Goal: Information Seeking & Learning: Find specific fact

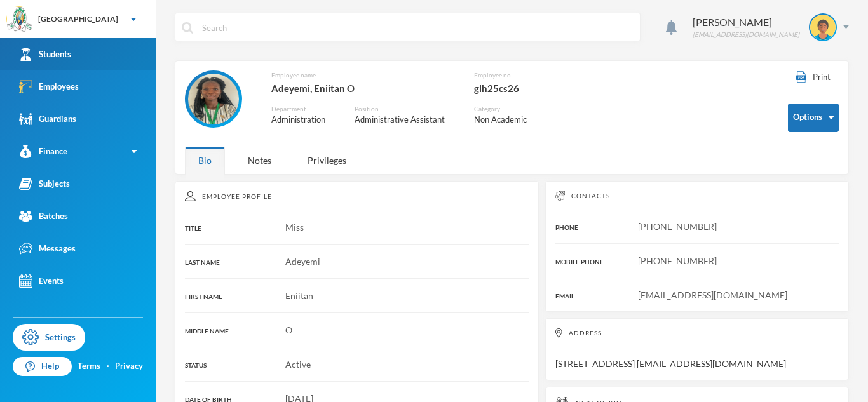
click at [122, 50] on link "Students" at bounding box center [78, 54] width 156 height 32
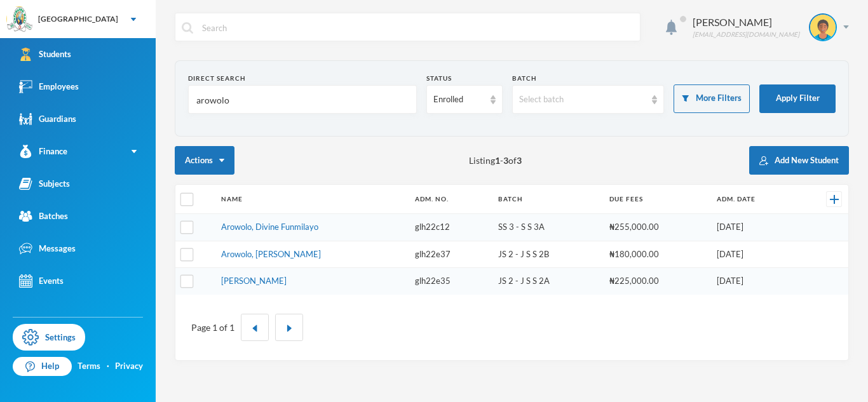
click at [219, 105] on input "arowolo" at bounding box center [302, 100] width 215 height 29
type input "[PERSON_NAME]"
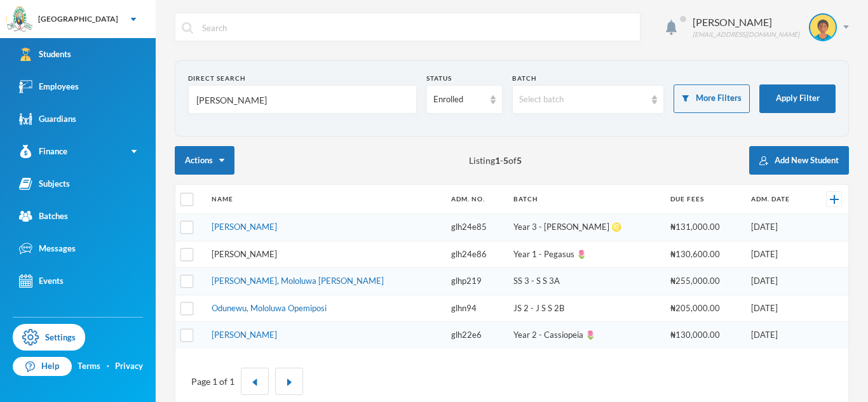
click at [277, 256] on link "[PERSON_NAME]" at bounding box center [244, 254] width 65 height 10
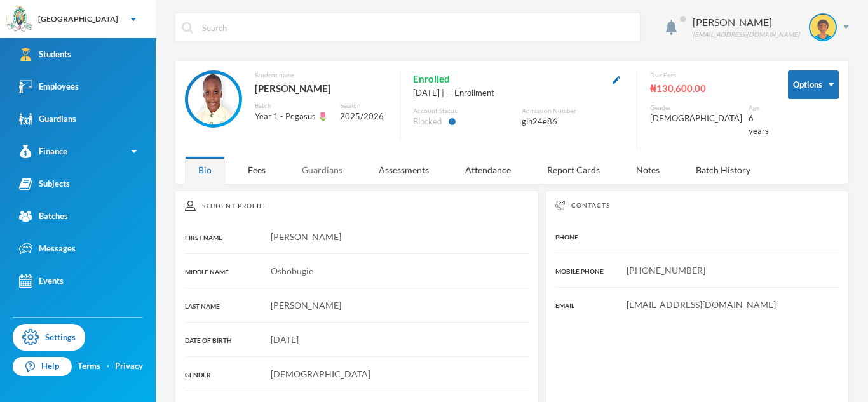
click at [321, 168] on div "Guardians" at bounding box center [321, 169] width 67 height 27
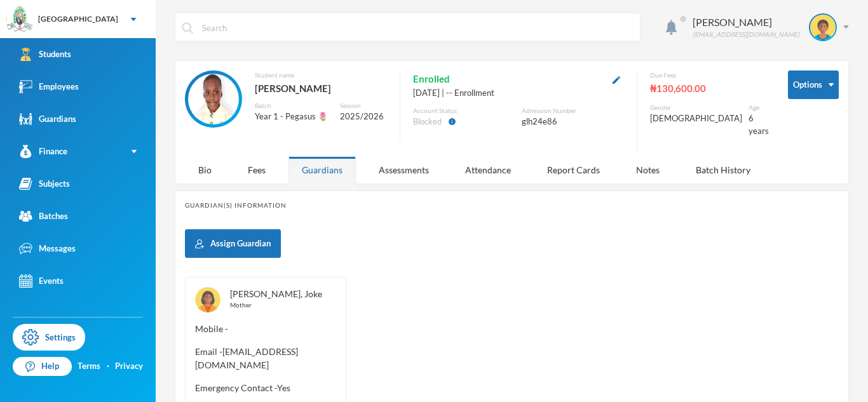
click at [271, 288] on link "[PERSON_NAME], Joke" at bounding box center [276, 293] width 92 height 11
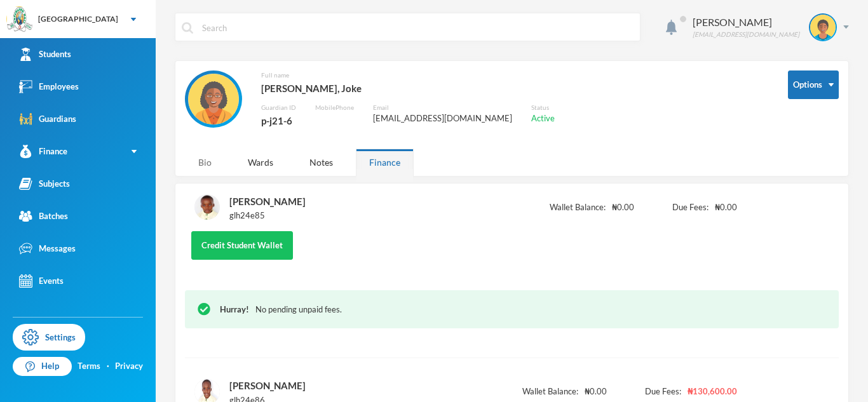
click at [213, 166] on div "Bio" at bounding box center [205, 162] width 40 height 27
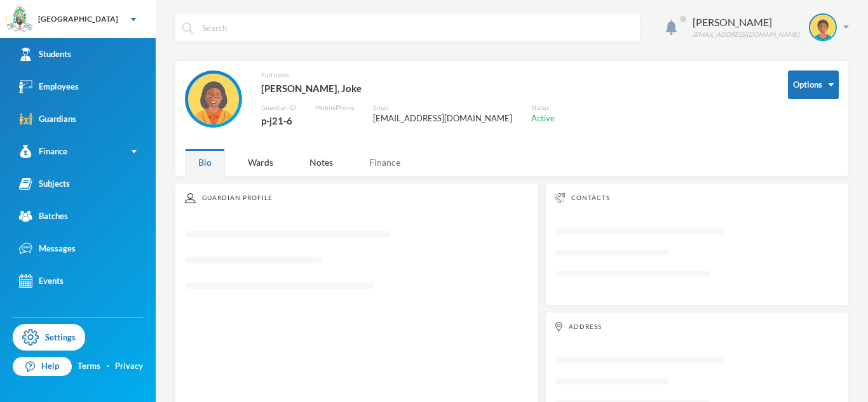
click at [393, 168] on div "Finance" at bounding box center [385, 162] width 58 height 27
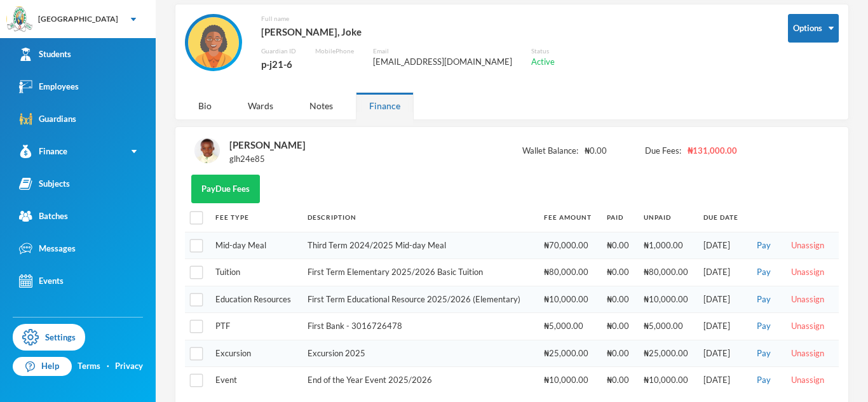
scroll to position [45, 0]
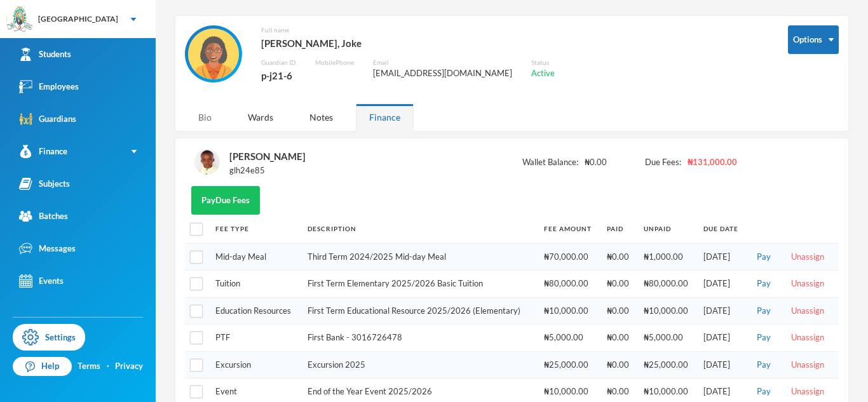
click at [206, 114] on div "Bio" at bounding box center [205, 117] width 40 height 27
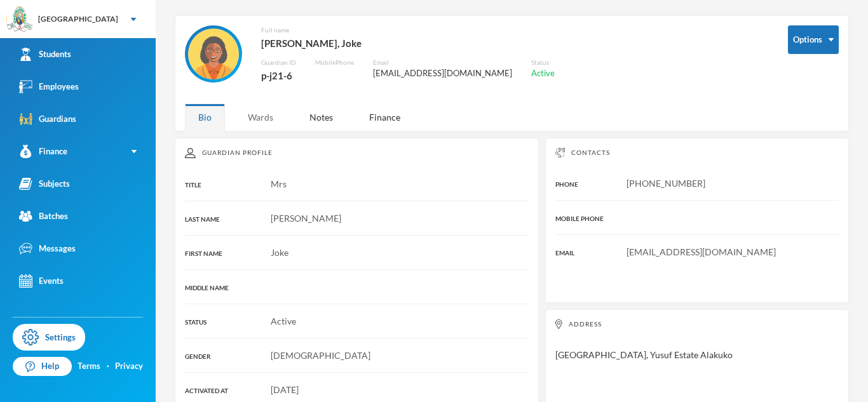
click at [262, 116] on div "Wards" at bounding box center [260, 117] width 52 height 27
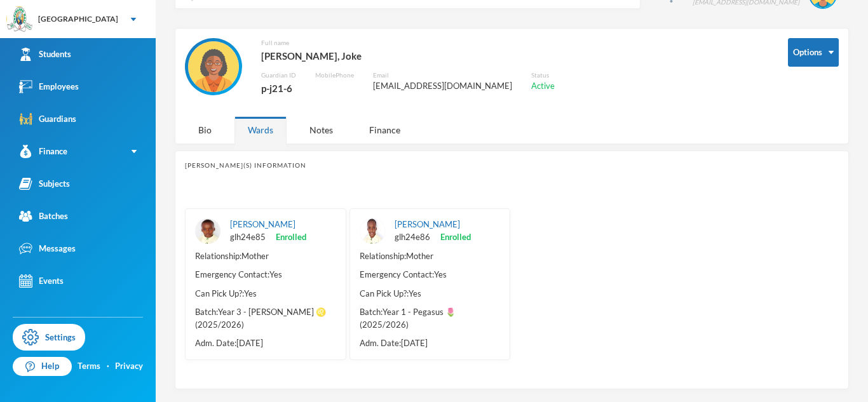
scroll to position [44, 0]
click at [379, 128] on div "Finance" at bounding box center [385, 129] width 58 height 27
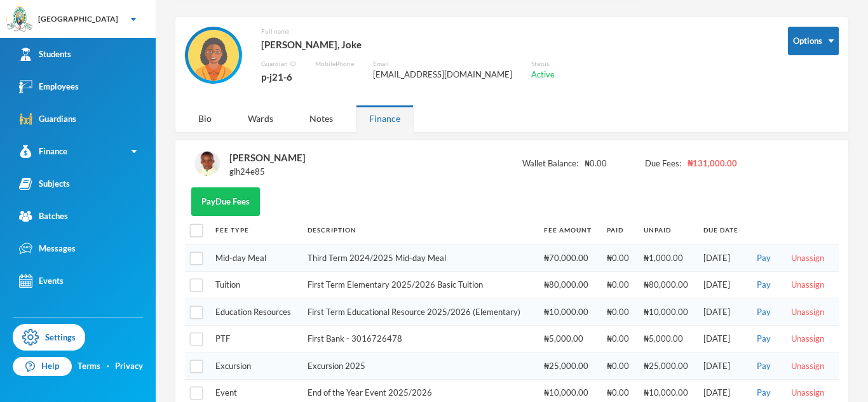
scroll to position [45, 0]
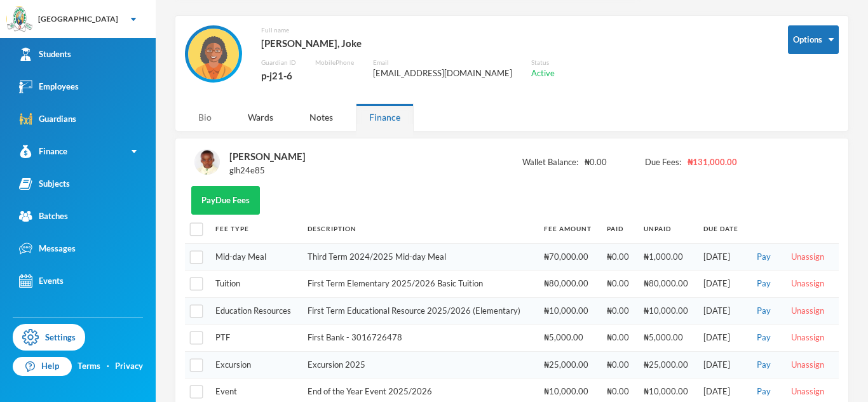
click at [215, 118] on div "Bio" at bounding box center [205, 117] width 40 height 27
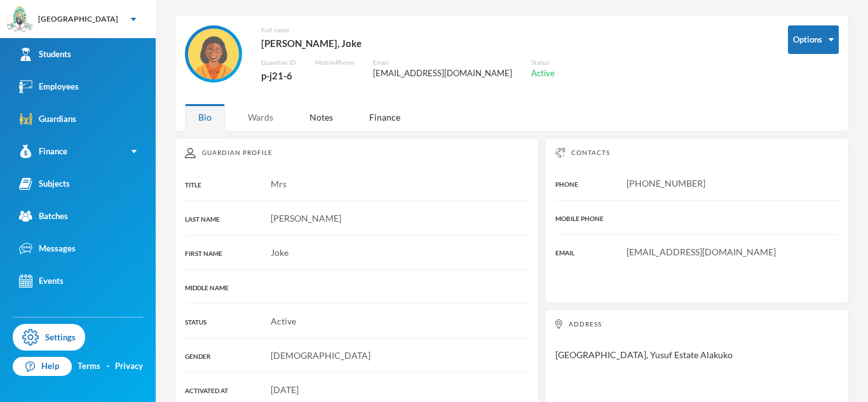
click at [269, 125] on div "Wards" at bounding box center [260, 117] width 52 height 27
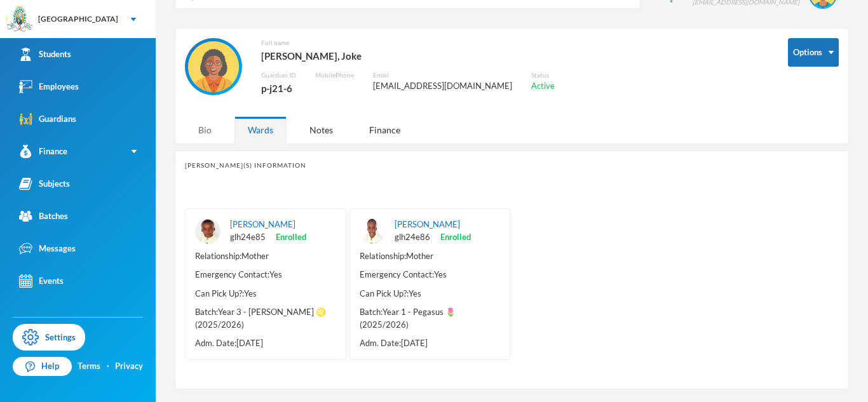
click at [198, 126] on div "Bio" at bounding box center [205, 129] width 40 height 27
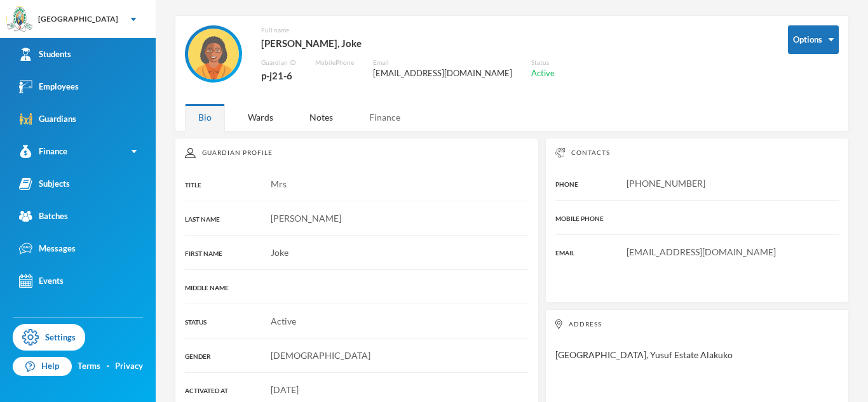
click at [382, 124] on div "Finance" at bounding box center [385, 117] width 58 height 27
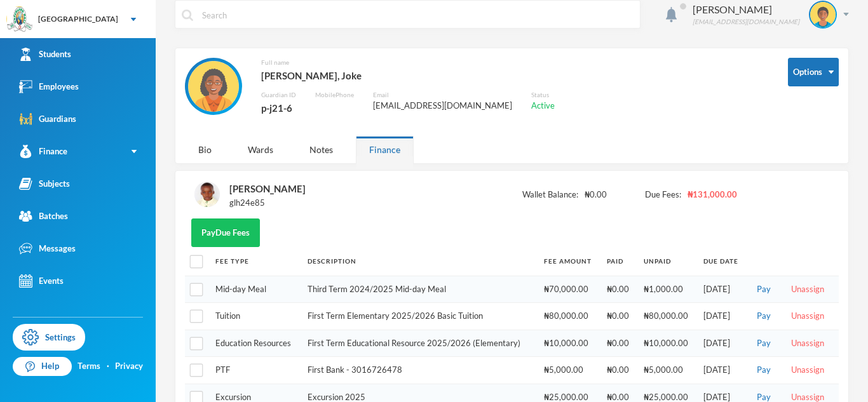
scroll to position [0, 0]
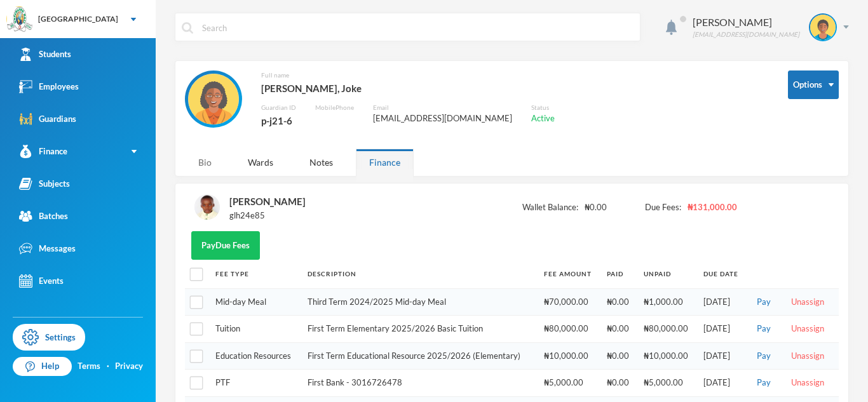
click at [213, 164] on div "Bio" at bounding box center [205, 162] width 40 height 27
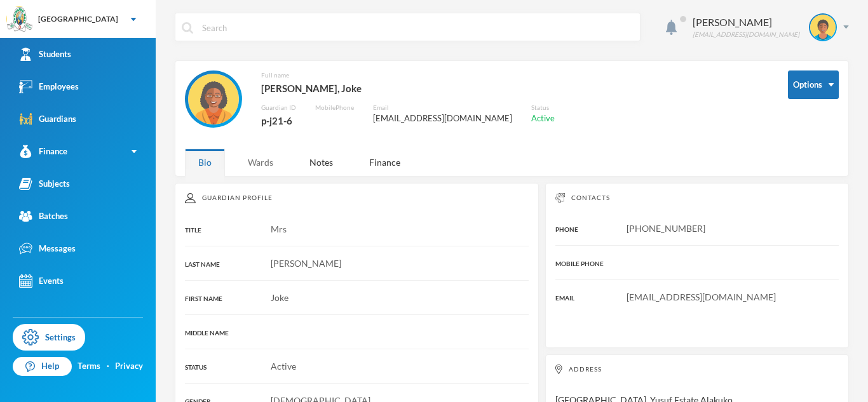
click at [276, 164] on div "Wards" at bounding box center [260, 162] width 52 height 27
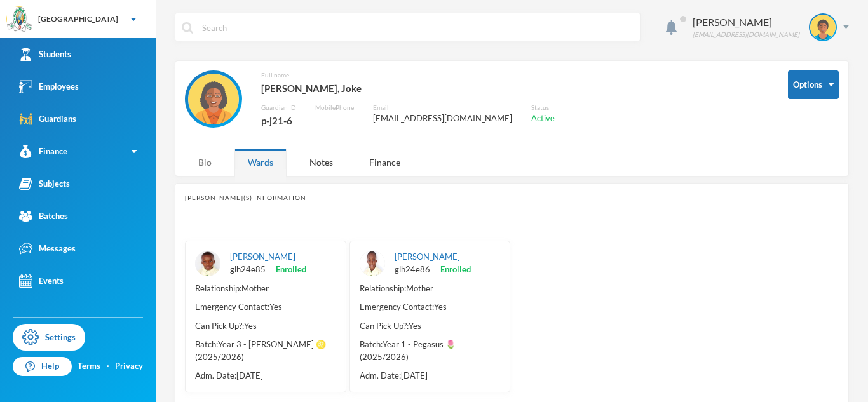
click at [212, 166] on div "Bio" at bounding box center [205, 162] width 40 height 27
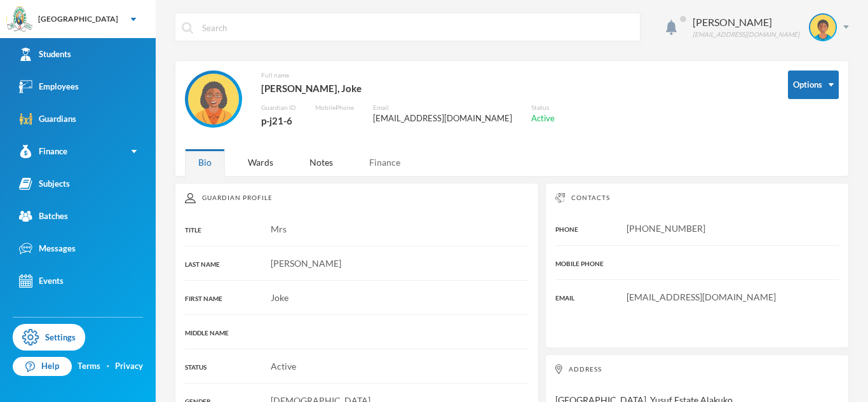
click at [380, 161] on div "Finance" at bounding box center [385, 162] width 58 height 27
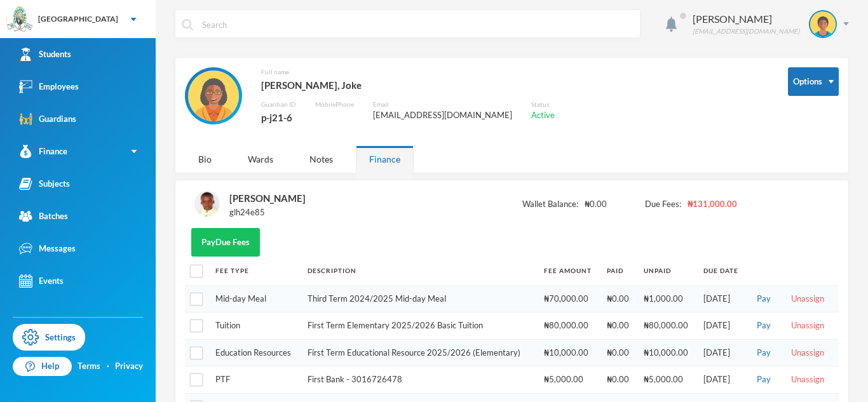
scroll to position [4, 0]
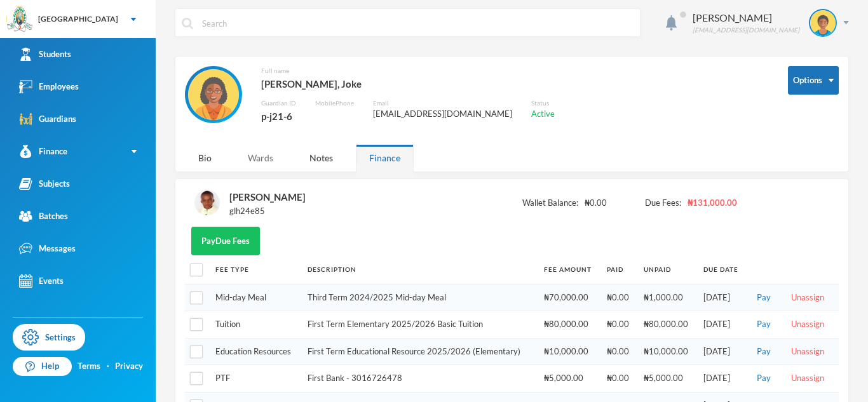
click at [253, 161] on div "Wards" at bounding box center [260, 157] width 52 height 27
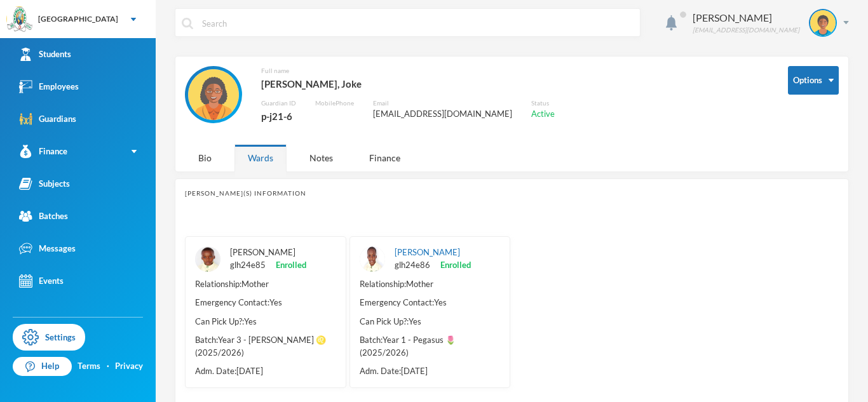
click at [267, 251] on link "[PERSON_NAME]" at bounding box center [262, 252] width 65 height 10
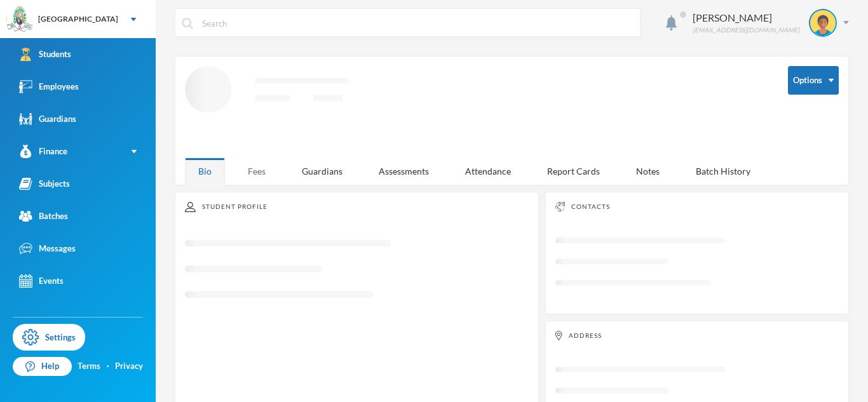
click at [260, 172] on div "Fees" at bounding box center [256, 171] width 44 height 27
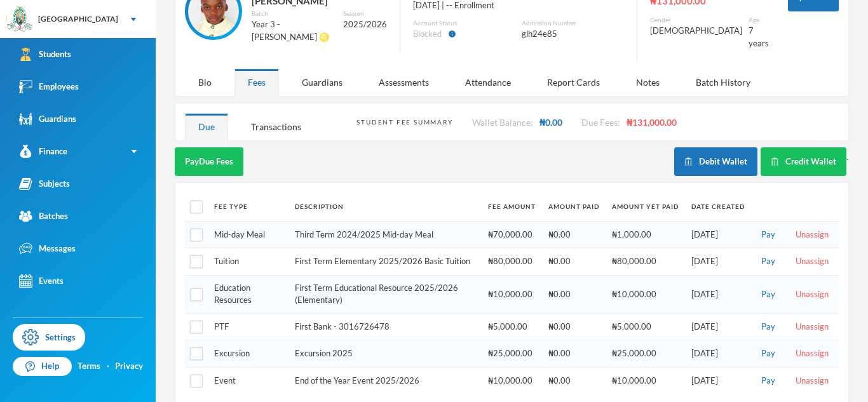
scroll to position [93, 0]
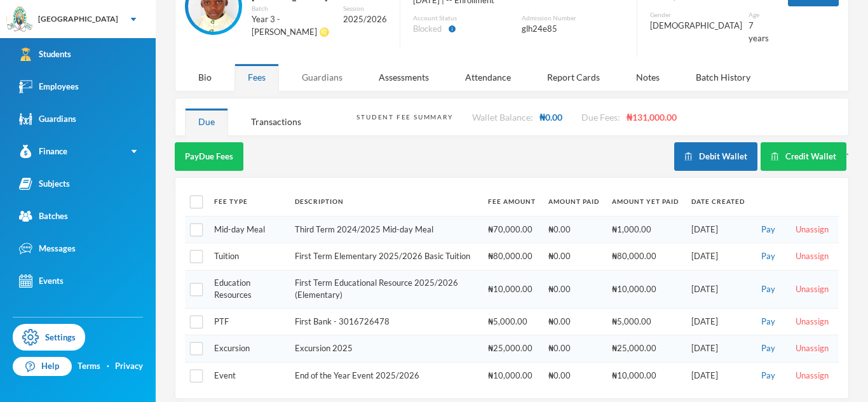
click at [328, 67] on div "Guardians" at bounding box center [321, 77] width 67 height 27
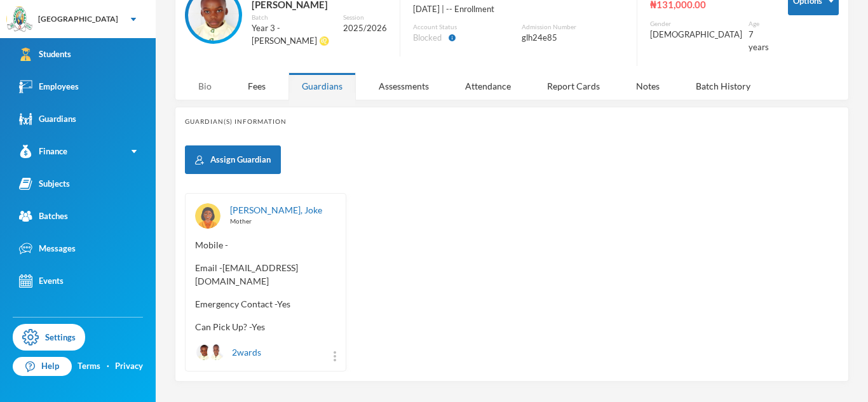
click at [200, 72] on div "Bio" at bounding box center [205, 85] width 40 height 27
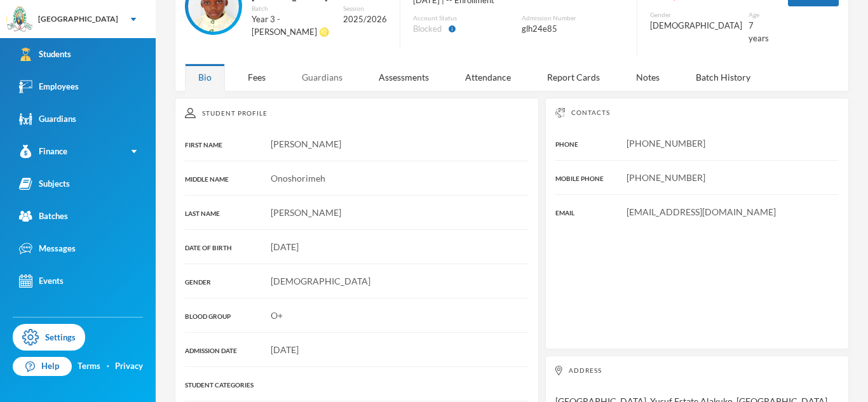
click at [328, 64] on div "Guardians" at bounding box center [321, 77] width 67 height 27
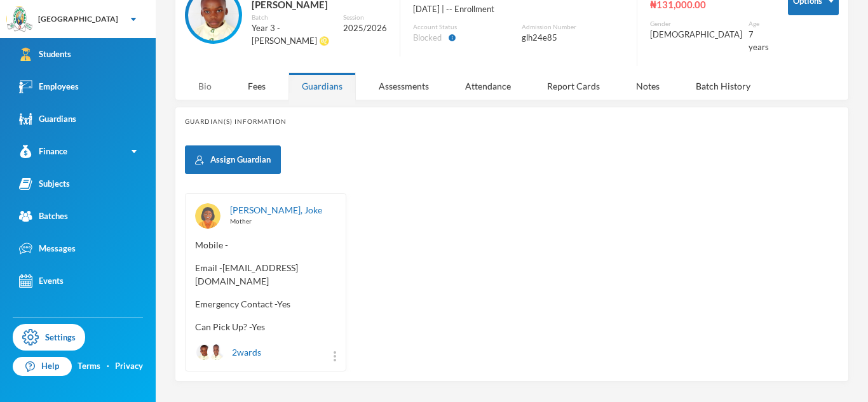
click at [207, 74] on div "Bio" at bounding box center [205, 85] width 40 height 27
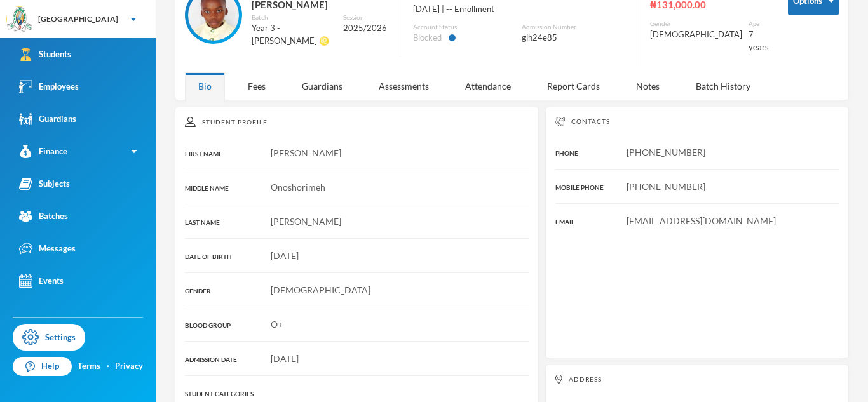
scroll to position [93, 0]
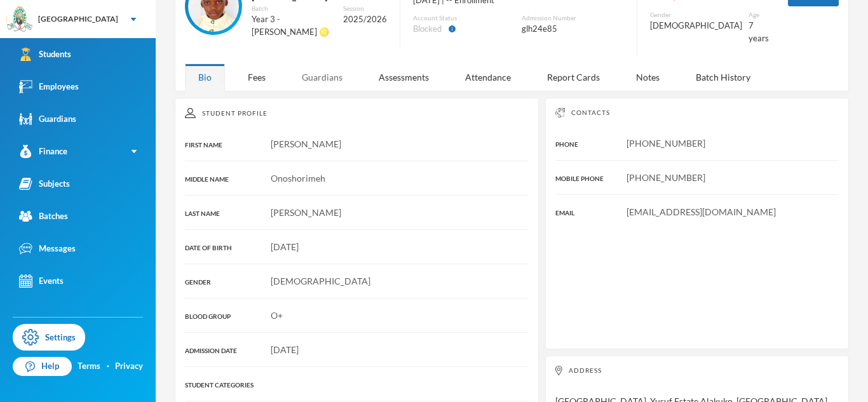
click at [321, 67] on div "Guardians" at bounding box center [321, 77] width 67 height 27
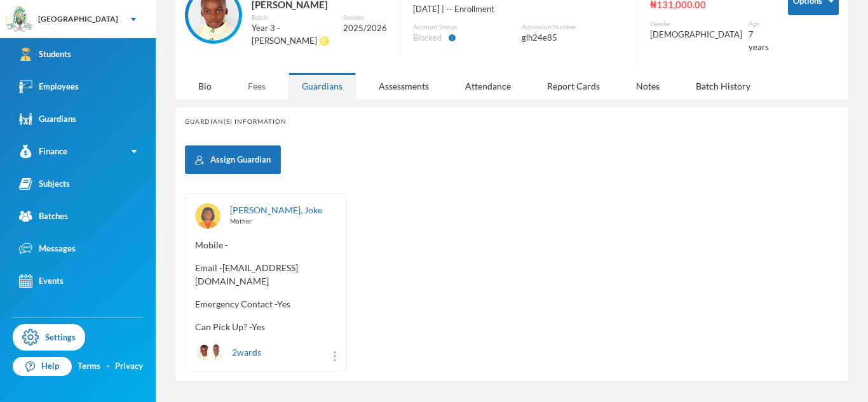
click at [255, 74] on div "Fees" at bounding box center [256, 85] width 44 height 27
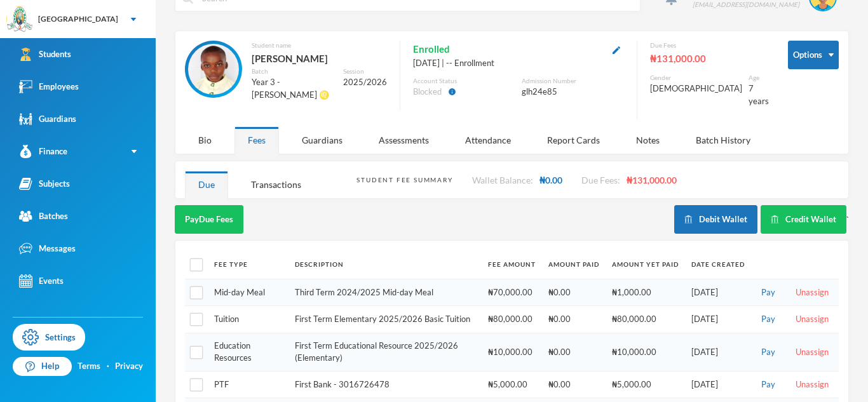
scroll to position [29, 0]
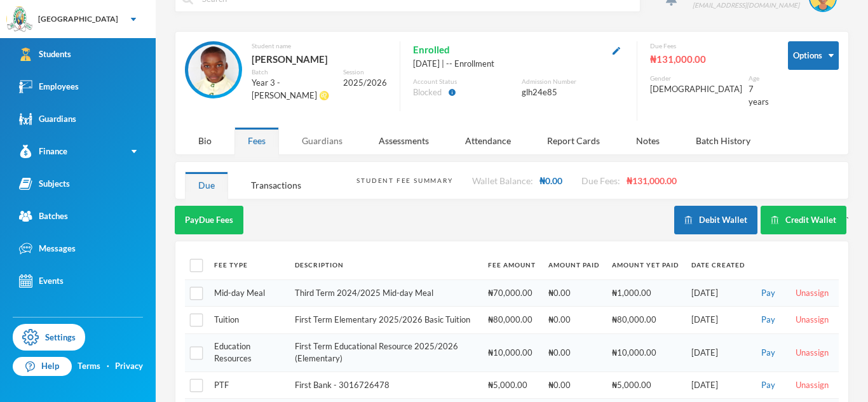
click at [314, 137] on div "Guardians" at bounding box center [321, 140] width 67 height 27
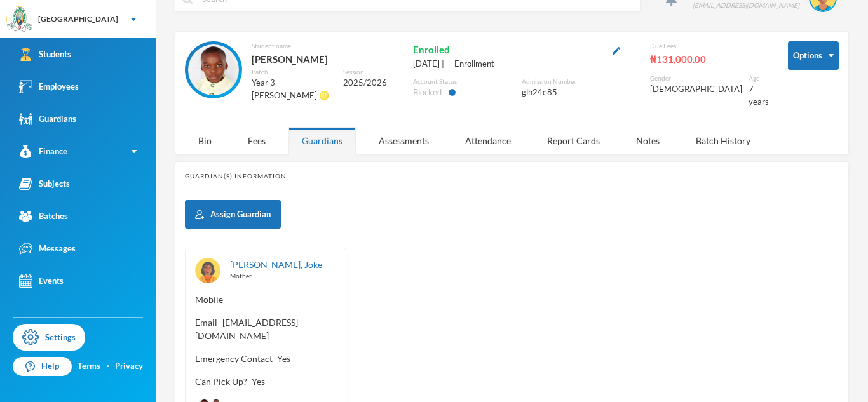
drag, startPoint x: 222, startPoint y: 311, endPoint x: 313, endPoint y: 313, distance: 91.5
click at [313, 316] on span "Email - [EMAIL_ADDRESS][DOMAIN_NAME]" at bounding box center [265, 329] width 141 height 27
drag, startPoint x: 313, startPoint y: 313, endPoint x: 224, endPoint y: 311, distance: 89.6
click at [224, 316] on span "Email - [EMAIL_ADDRESS][DOMAIN_NAME]" at bounding box center [265, 329] width 141 height 27
copy span "[EMAIL_ADDRESS][DOMAIN_NAME]"
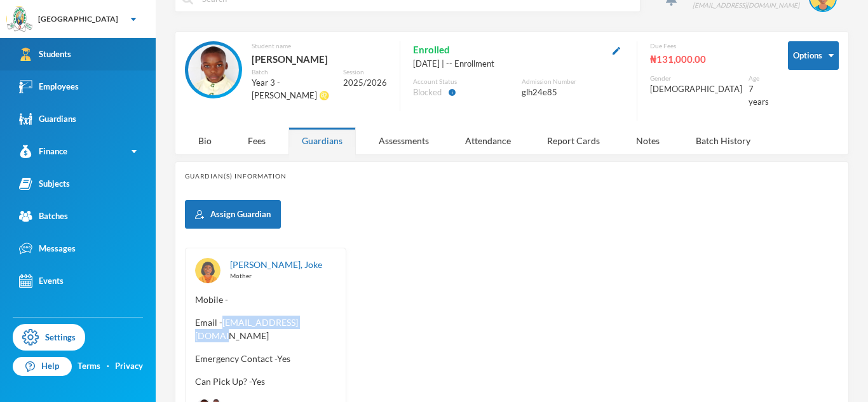
click at [104, 51] on link "Students" at bounding box center [78, 54] width 156 height 32
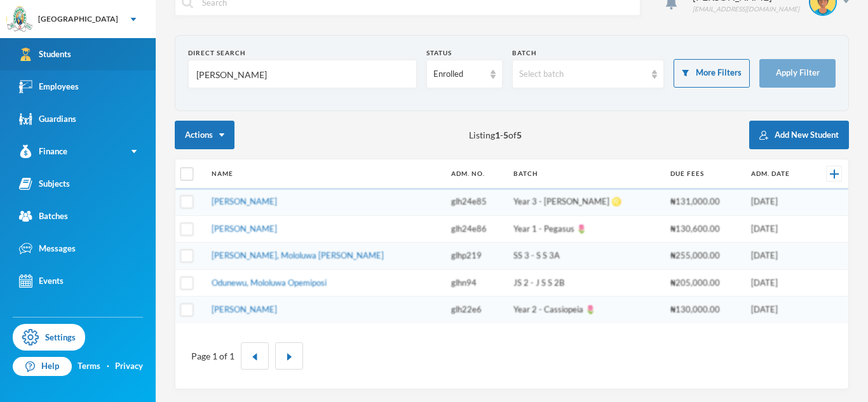
scroll to position [25, 0]
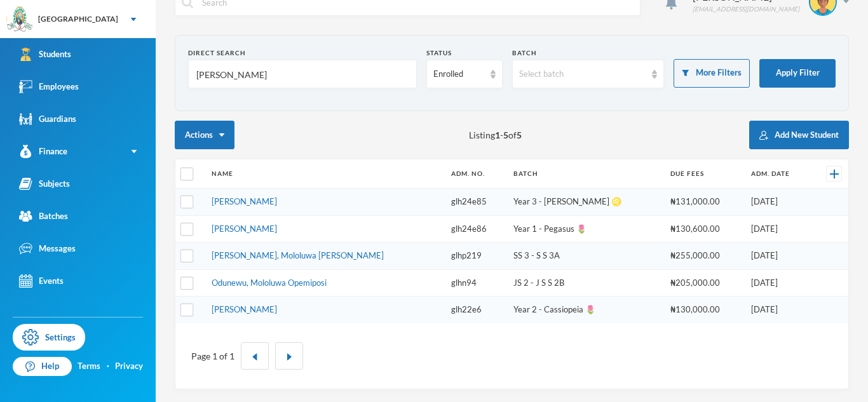
click at [205, 76] on input "[PERSON_NAME]" at bounding box center [302, 74] width 215 height 29
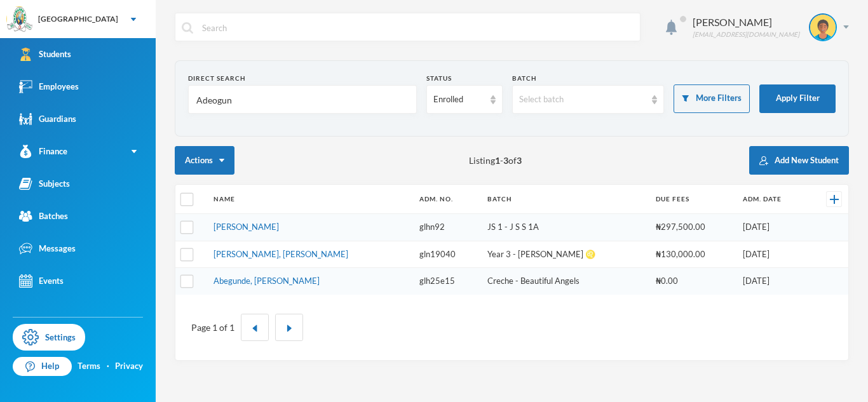
scroll to position [0, 0]
type input "Adeogun"
click at [484, 96] on div "Enrolled" at bounding box center [464, 99] width 76 height 29
click at [489, 147] on li "Graduated" at bounding box center [464, 149] width 76 height 20
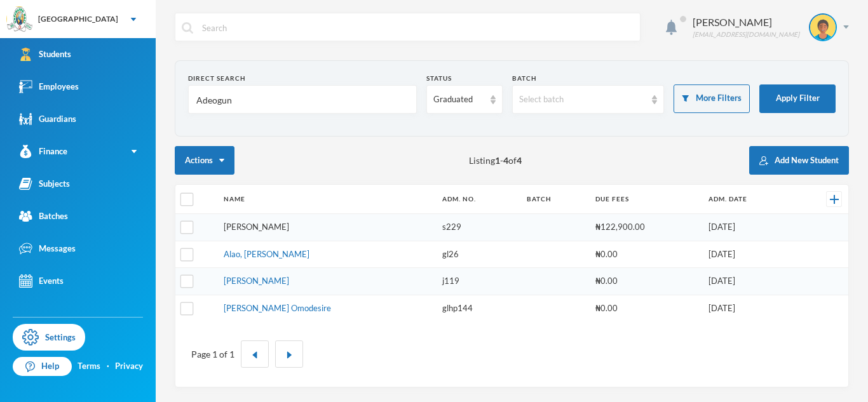
click at [289, 227] on link "[PERSON_NAME]" at bounding box center [256, 227] width 65 height 10
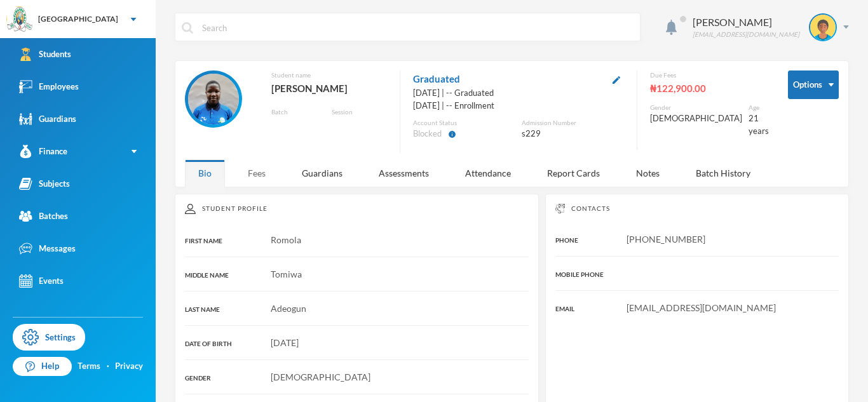
click at [263, 180] on div "Fees" at bounding box center [256, 172] width 44 height 27
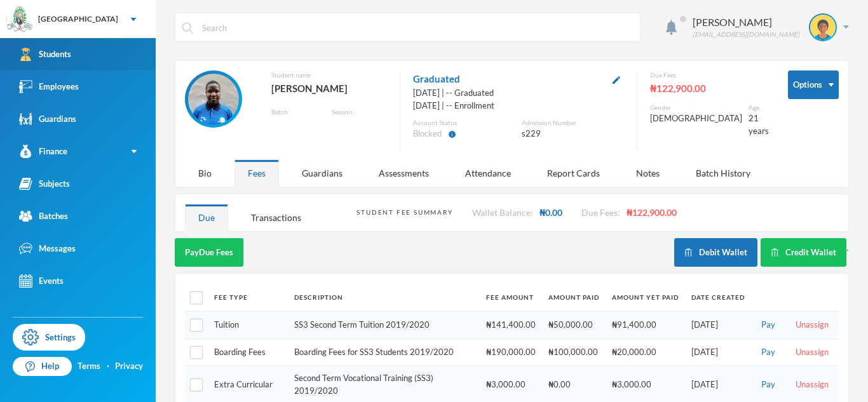
click at [88, 66] on link "Students" at bounding box center [78, 54] width 156 height 32
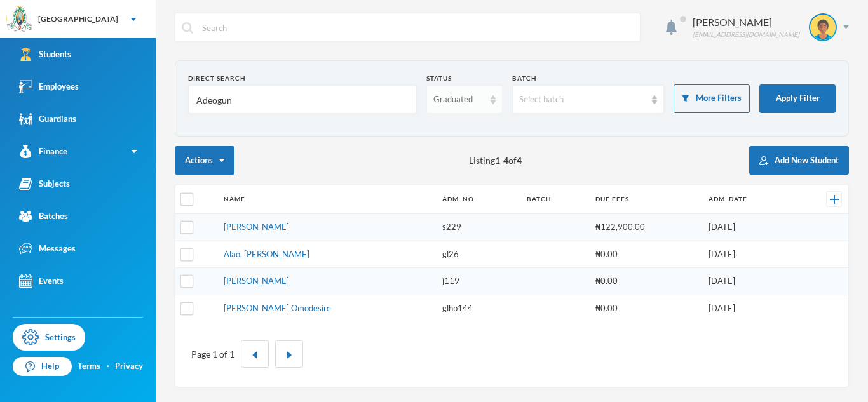
click at [488, 105] on div "Graduated" at bounding box center [464, 99] width 76 height 29
click at [475, 171] on li "Dropped" at bounding box center [464, 169] width 76 height 20
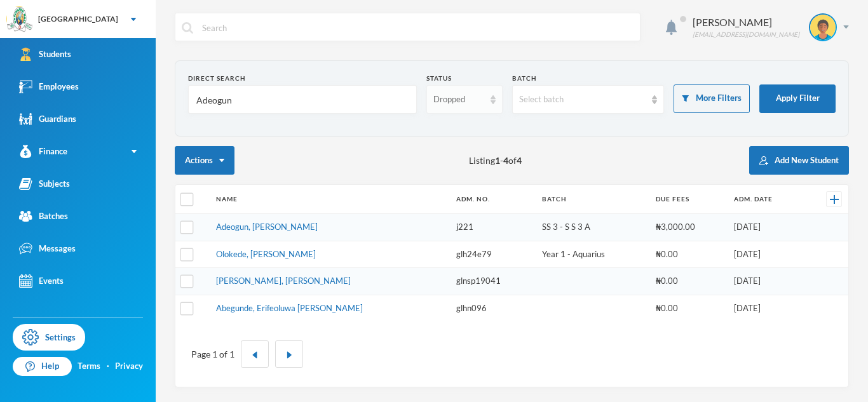
click at [476, 100] on div "Dropped" at bounding box center [458, 99] width 51 height 13
click at [470, 134] on li "Enrolled" at bounding box center [464, 129] width 76 height 20
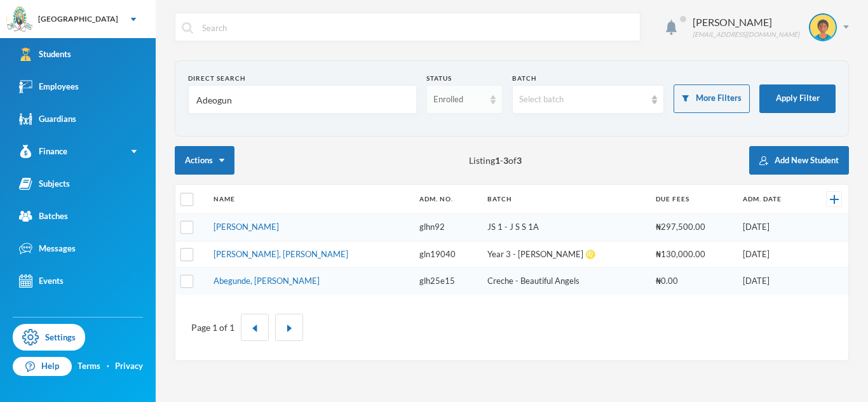
click at [476, 110] on div "Enrolled" at bounding box center [464, 99] width 76 height 29
click at [473, 152] on span "Graduated" at bounding box center [454, 149] width 42 height 11
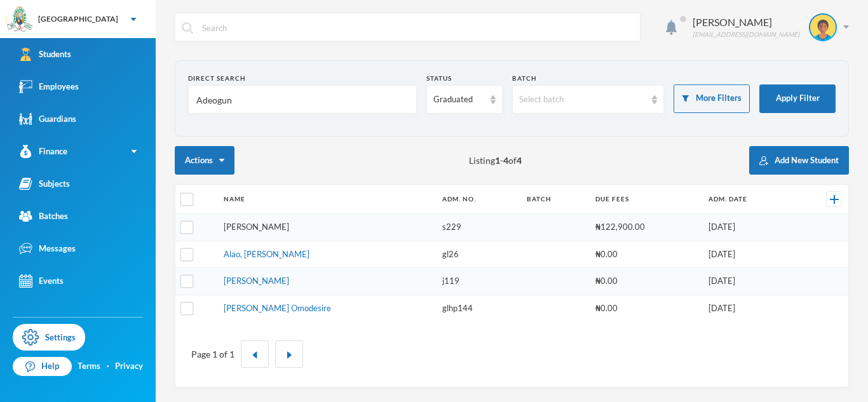
click at [271, 227] on link "[PERSON_NAME]" at bounding box center [256, 227] width 65 height 10
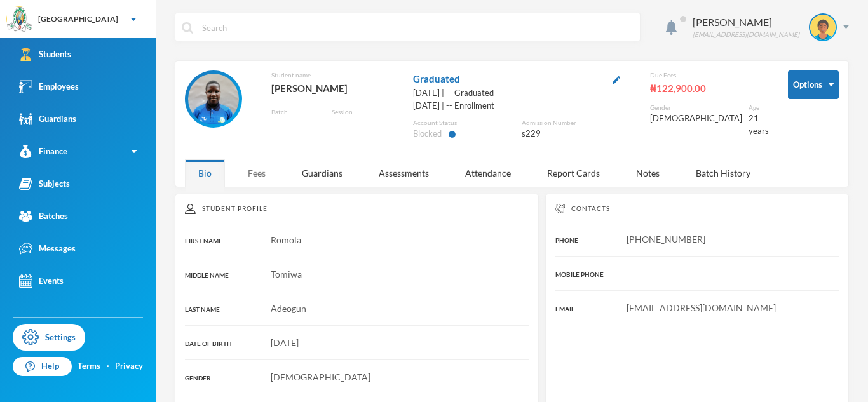
click at [261, 180] on div "Fees" at bounding box center [256, 172] width 44 height 27
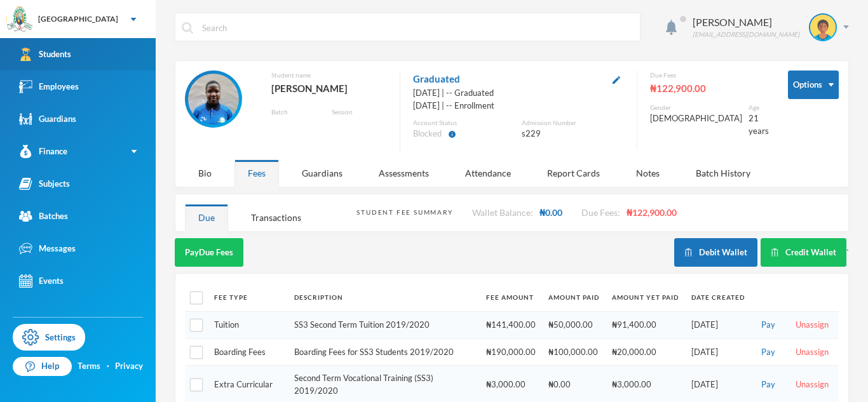
click at [107, 62] on link "Students" at bounding box center [78, 54] width 156 height 32
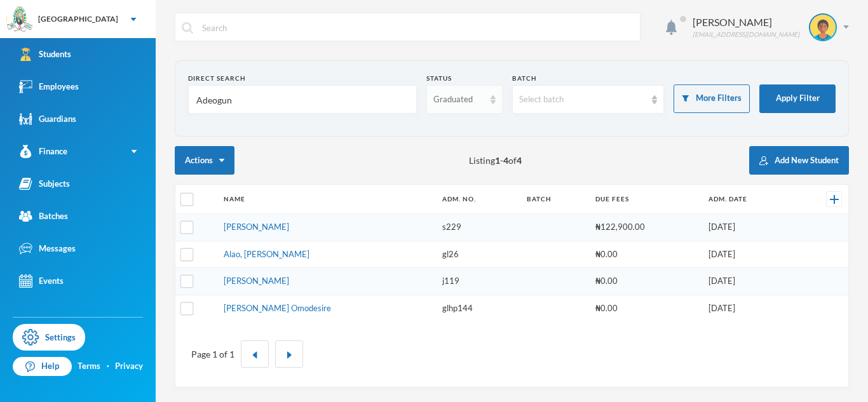
click at [485, 113] on div "Graduated" at bounding box center [464, 99] width 76 height 29
click at [454, 165] on span "Dropped" at bounding box center [451, 169] width 36 height 11
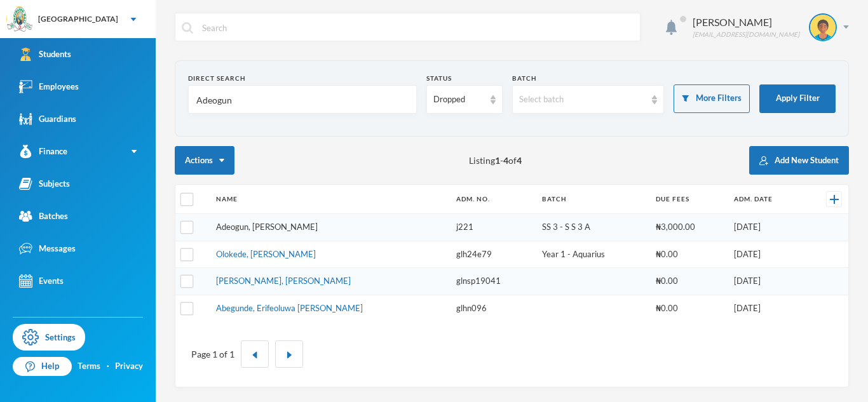
click at [285, 224] on link "Adeogun, [PERSON_NAME]" at bounding box center [267, 227] width 102 height 10
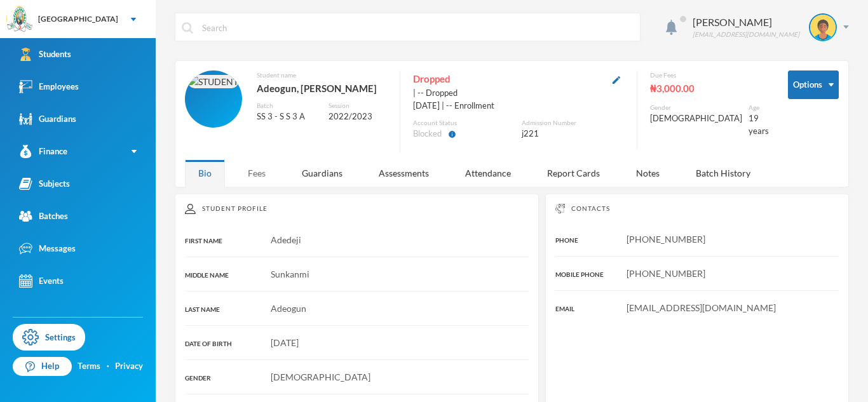
click at [255, 166] on div "Fees" at bounding box center [256, 172] width 44 height 27
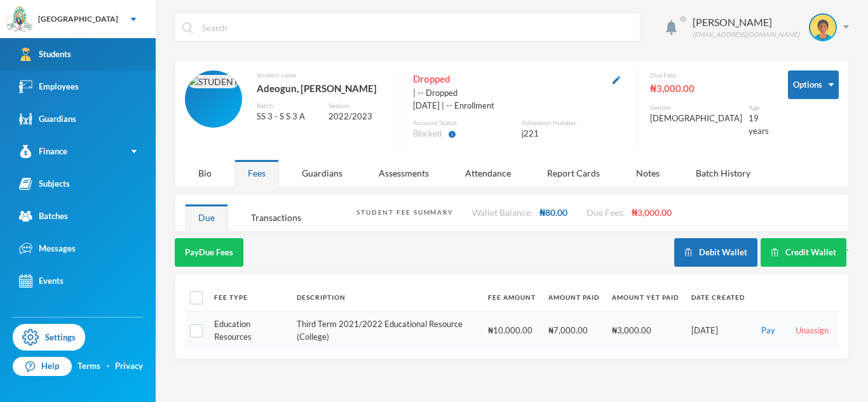
click at [140, 54] on link "Students" at bounding box center [78, 54] width 156 height 32
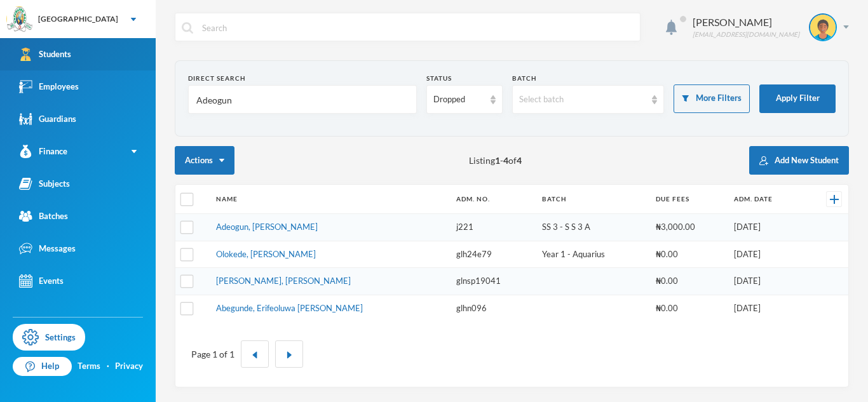
click at [60, 60] on div "Students" at bounding box center [45, 54] width 52 height 13
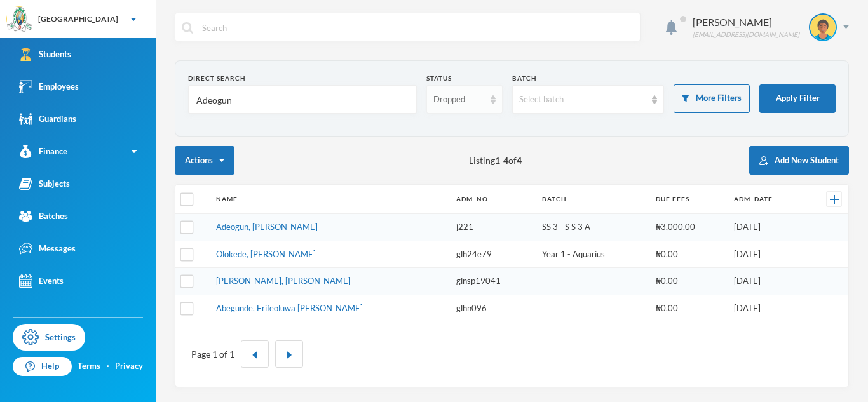
click at [440, 98] on div "Dropped" at bounding box center [458, 99] width 51 height 13
click at [469, 150] on span "Graduated" at bounding box center [454, 149] width 42 height 11
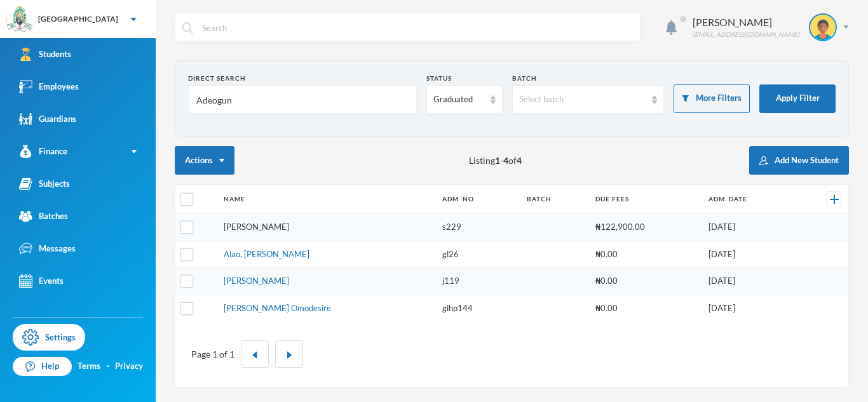
click at [259, 227] on link "[PERSON_NAME]" at bounding box center [256, 227] width 65 height 10
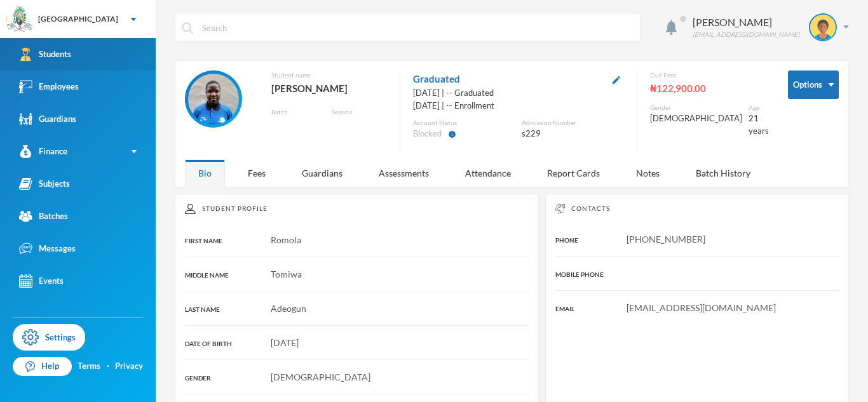
click at [133, 57] on link "Students" at bounding box center [78, 54] width 156 height 32
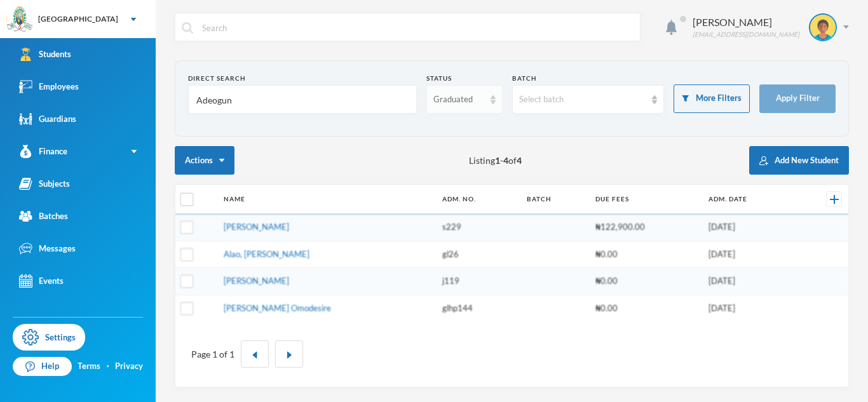
click at [469, 101] on div "Graduated" at bounding box center [458, 99] width 51 height 13
click at [475, 125] on li "Enrolled" at bounding box center [464, 129] width 76 height 20
click at [224, 106] on input "Adeogun" at bounding box center [302, 100] width 215 height 29
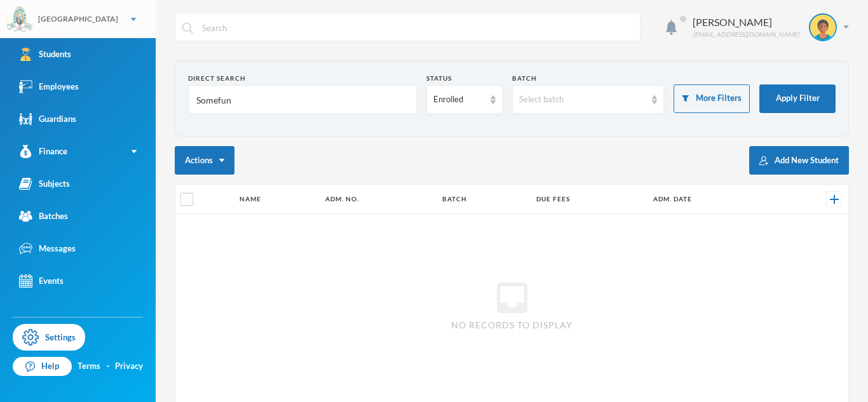
type input "Somefun"
